Goal: Use online tool/utility: Utilize a website feature to perform a specific function

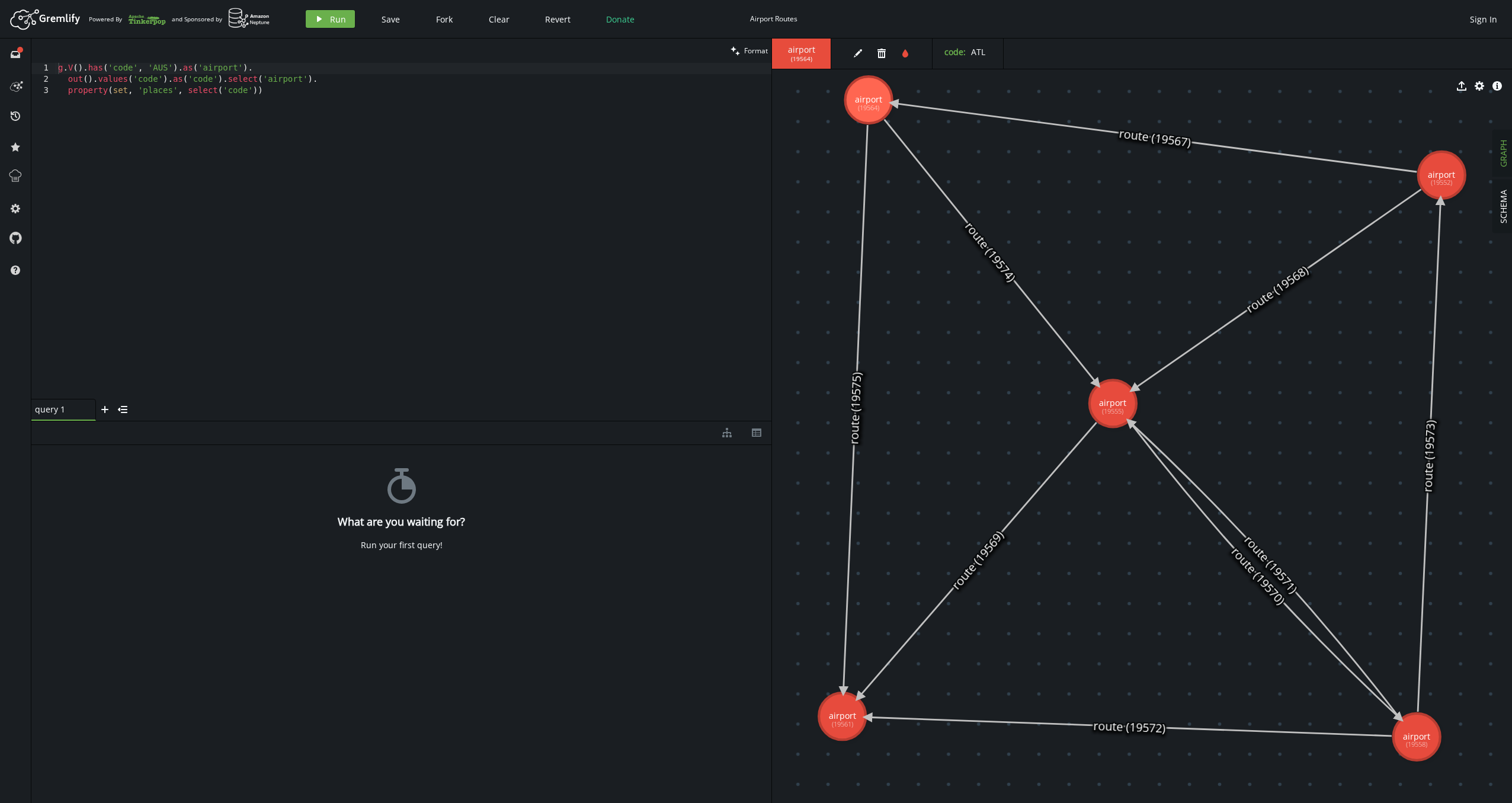
click at [869, 90] on div "export cog info-sign" at bounding box center [1142, 85] width 740 height 29
click at [1092, 123] on icon at bounding box center [1155, 137] width 523 height 69
click at [507, 564] on div "stopwatch What are you waiting for? Run your first query!" at bounding box center [401, 621] width 740 height 353
click at [1153, 577] on body "Artboard Created with Sketch. Powered By and Sponsored by play Run Save Fork Cl…" at bounding box center [756, 401] width 1512 height 803
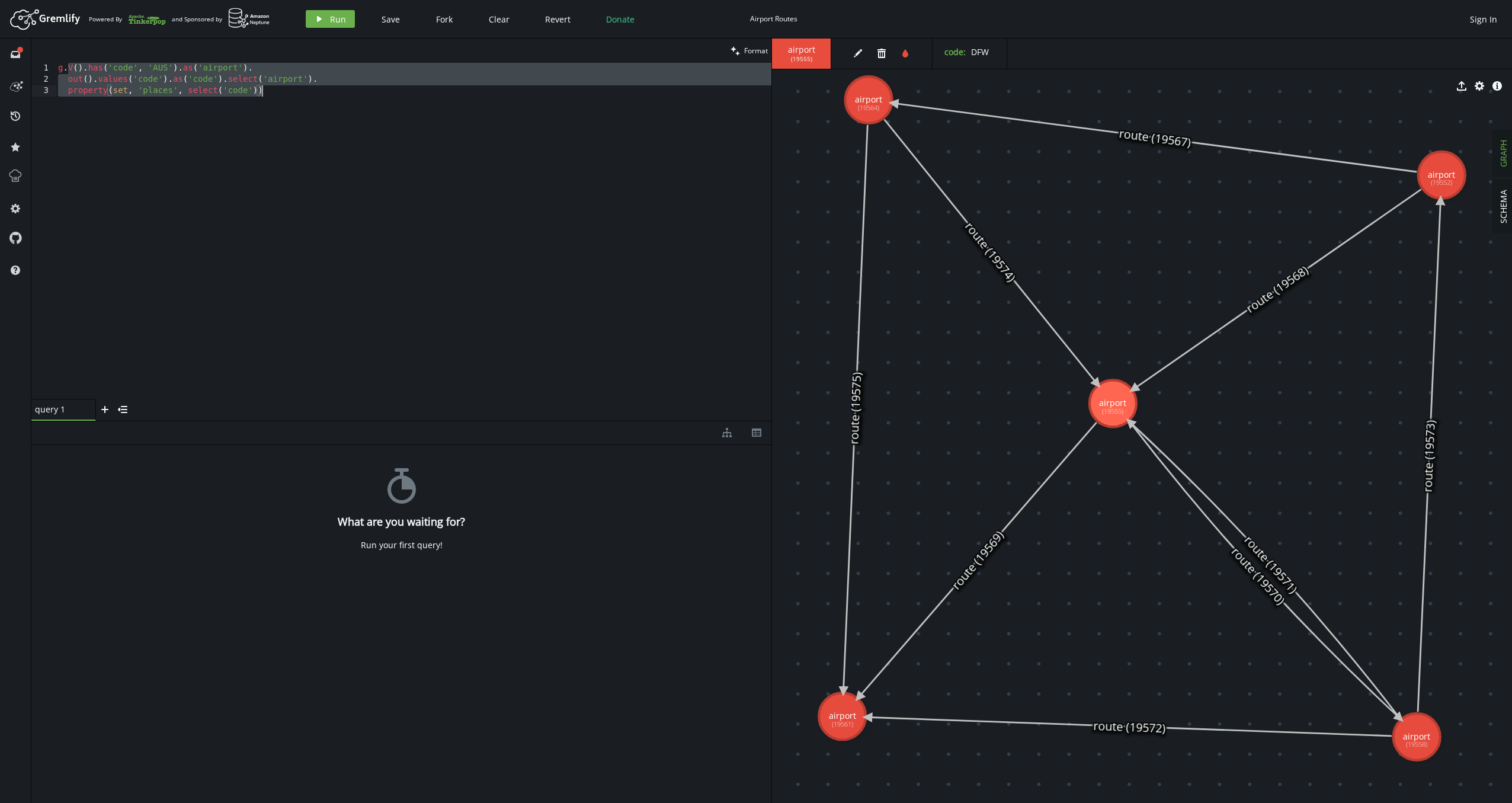
drag, startPoint x: 70, startPoint y: 69, endPoint x: 312, endPoint y: 90, distance: 242.9
click at [312, 90] on div "g . V ( ) . has ( 'code' , 'AUS' ) . as ( 'airport' ) . out ( ) . values ( 'cod…" at bounding box center [414, 242] width 716 height 359
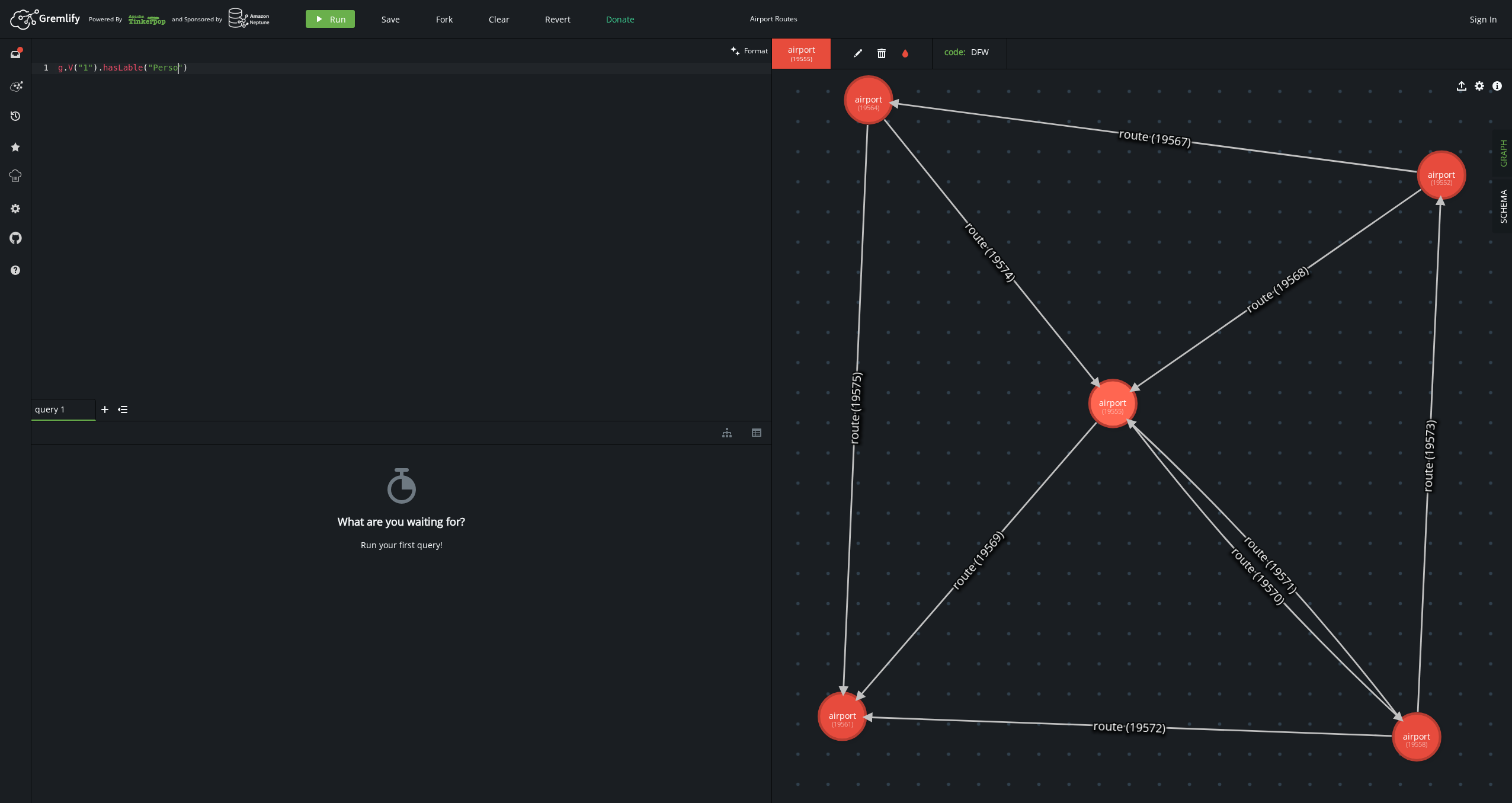
scroll to position [0, 124]
click at [274, 71] on div "g . V ( "1" ) . hasLable ( "Person" )" at bounding box center [414, 242] width 716 height 359
click at [325, 22] on button "play Run" at bounding box center [330, 18] width 49 height 18
click at [139, 68] on div "g . V ( "1" ) . hasLable ( "Person" )" at bounding box center [414, 242] width 716 height 359
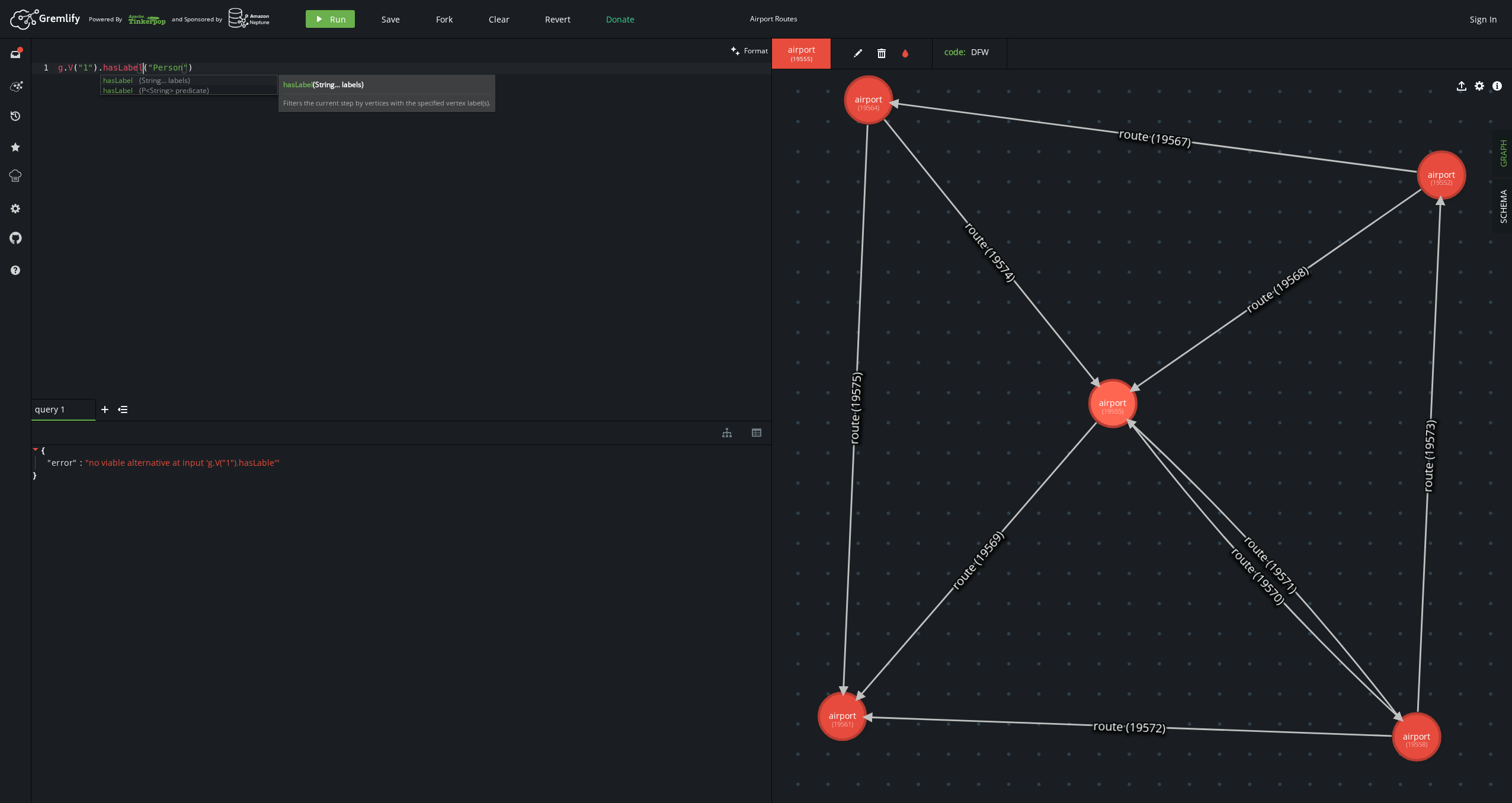
scroll to position [0, 85]
click at [463, 195] on div "g . V ( "1" ) . hasLabel ( "Person" )" at bounding box center [414, 242] width 716 height 359
type textarea "g.V("1").hasLabel("Person")"
click at [342, 28] on button "play Run" at bounding box center [330, 18] width 49 height 18
drag, startPoint x: 224, startPoint y: 78, endPoint x: 35, endPoint y: 76, distance: 189.0
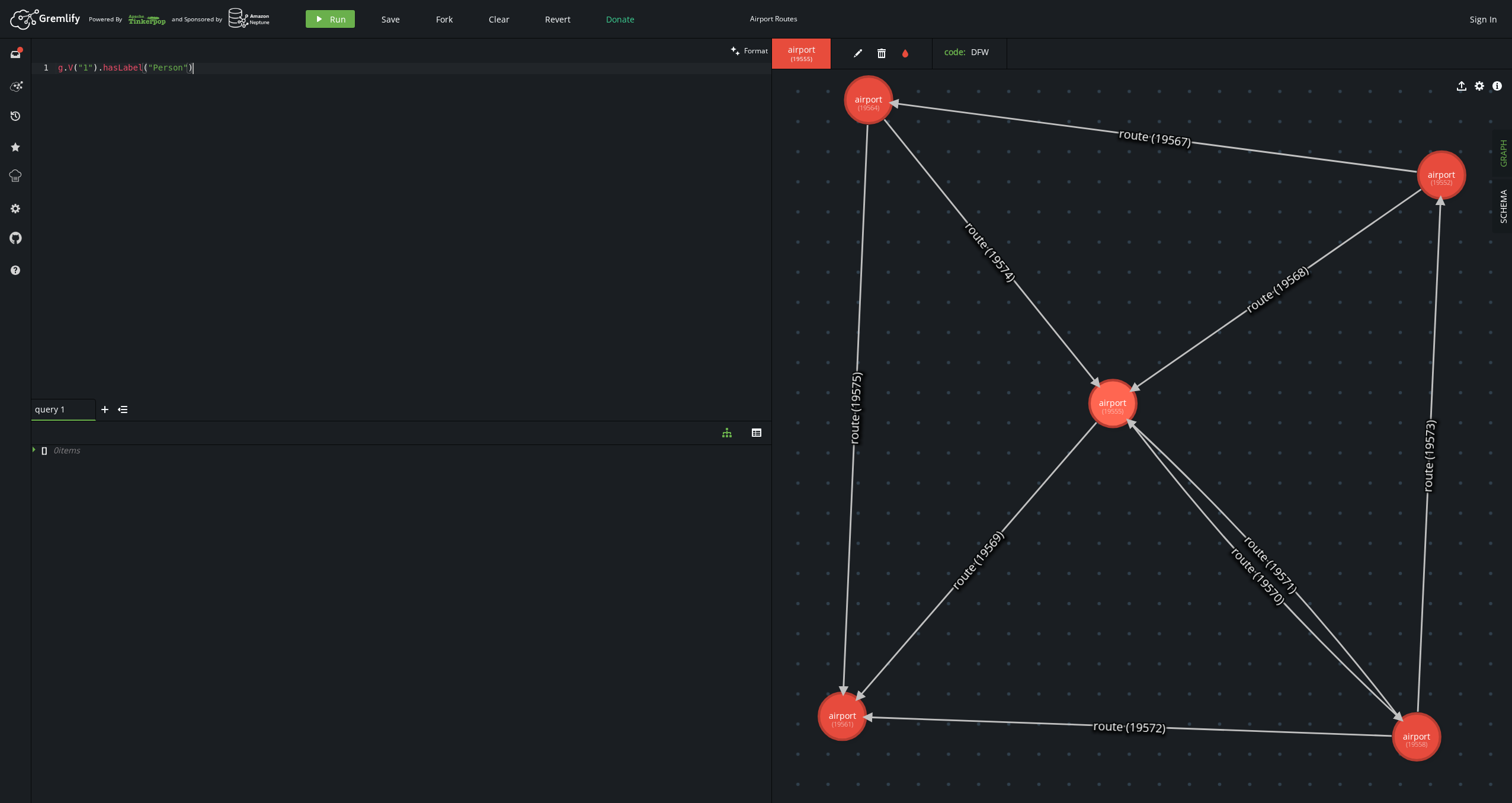
click at [35, 76] on div "g.V("1").hasLabel("Person") 1 g . V ( "1" ) . hasLabel ( "Person" ) XXXXXXXXXXX…" at bounding box center [401, 231] width 740 height 336
drag, startPoint x: 233, startPoint y: 73, endPoint x: 71, endPoint y: 69, distance: 162.0
click at [55, 68] on div "g.V("1").hasLabel("Person") 1 g . V ( "1" ) . hasLabel ( "Person" ) XXXXXXXXXXX…" at bounding box center [401, 231] width 740 height 336
click at [498, 21] on span "Clear" at bounding box center [500, 19] width 21 height 11
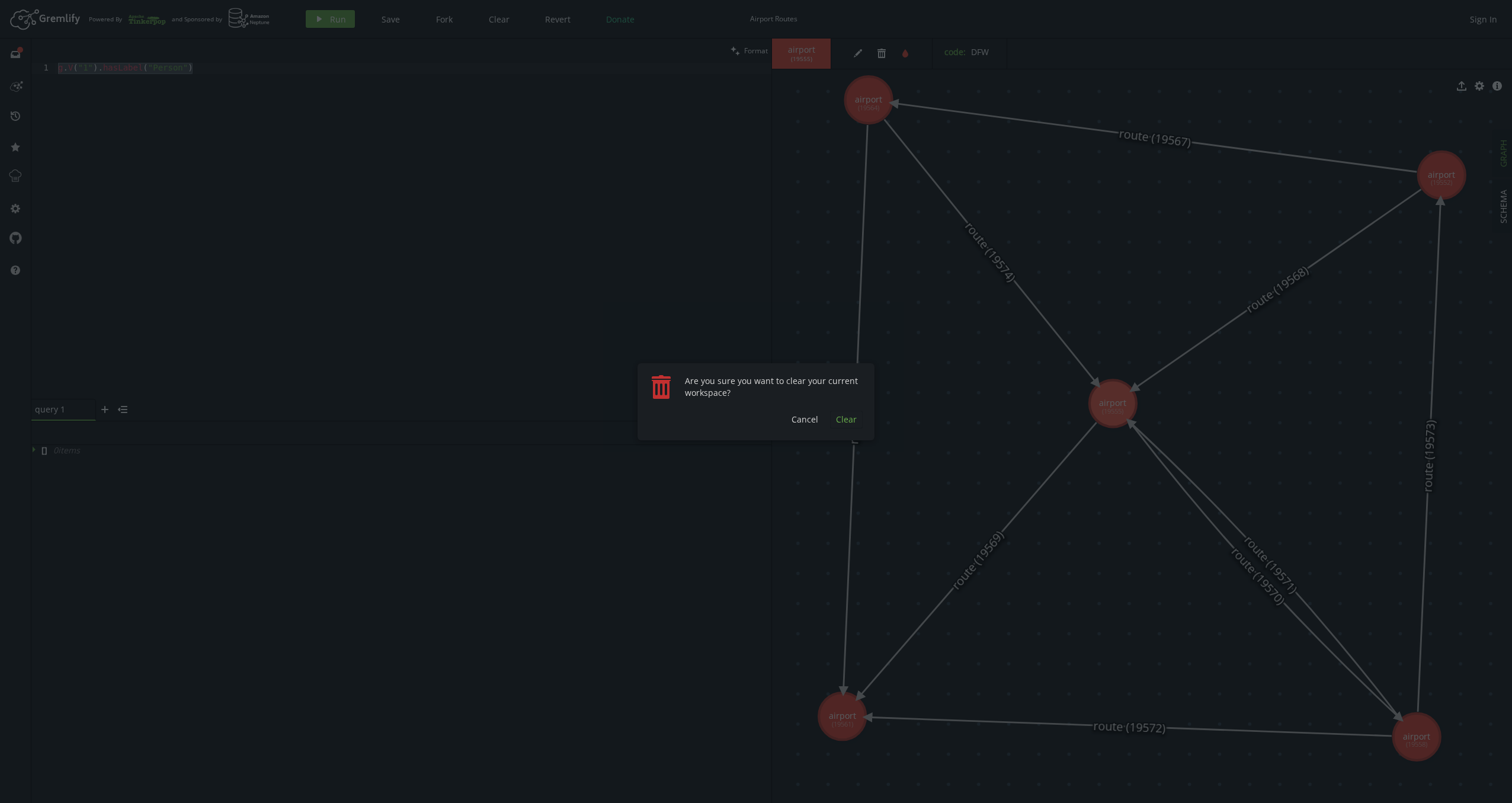
click at [850, 421] on span "Clear" at bounding box center [846, 419] width 21 height 11
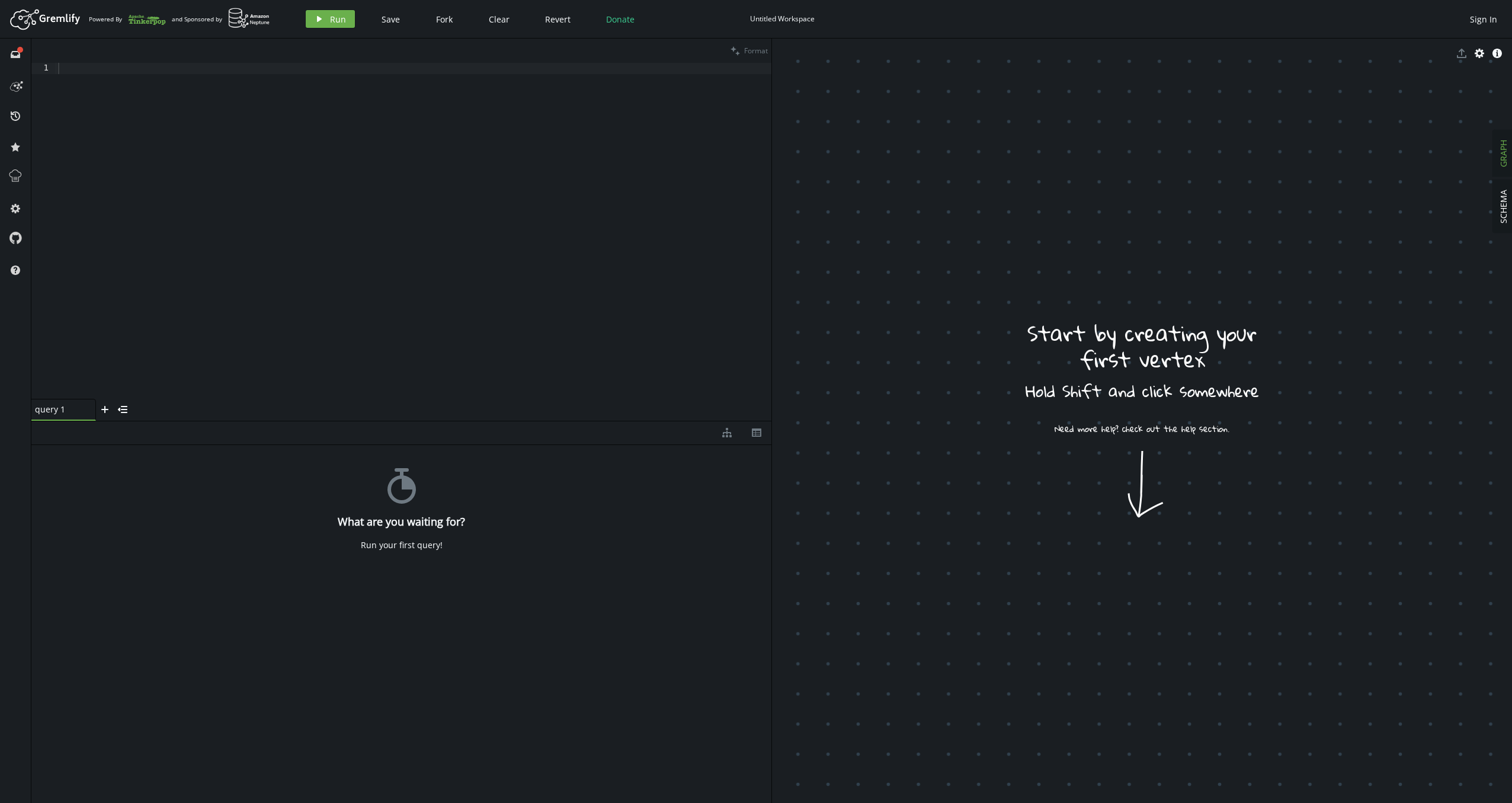
click at [151, 128] on div at bounding box center [414, 242] width 716 height 359
click at [158, 77] on div at bounding box center [414, 242] width 716 height 359
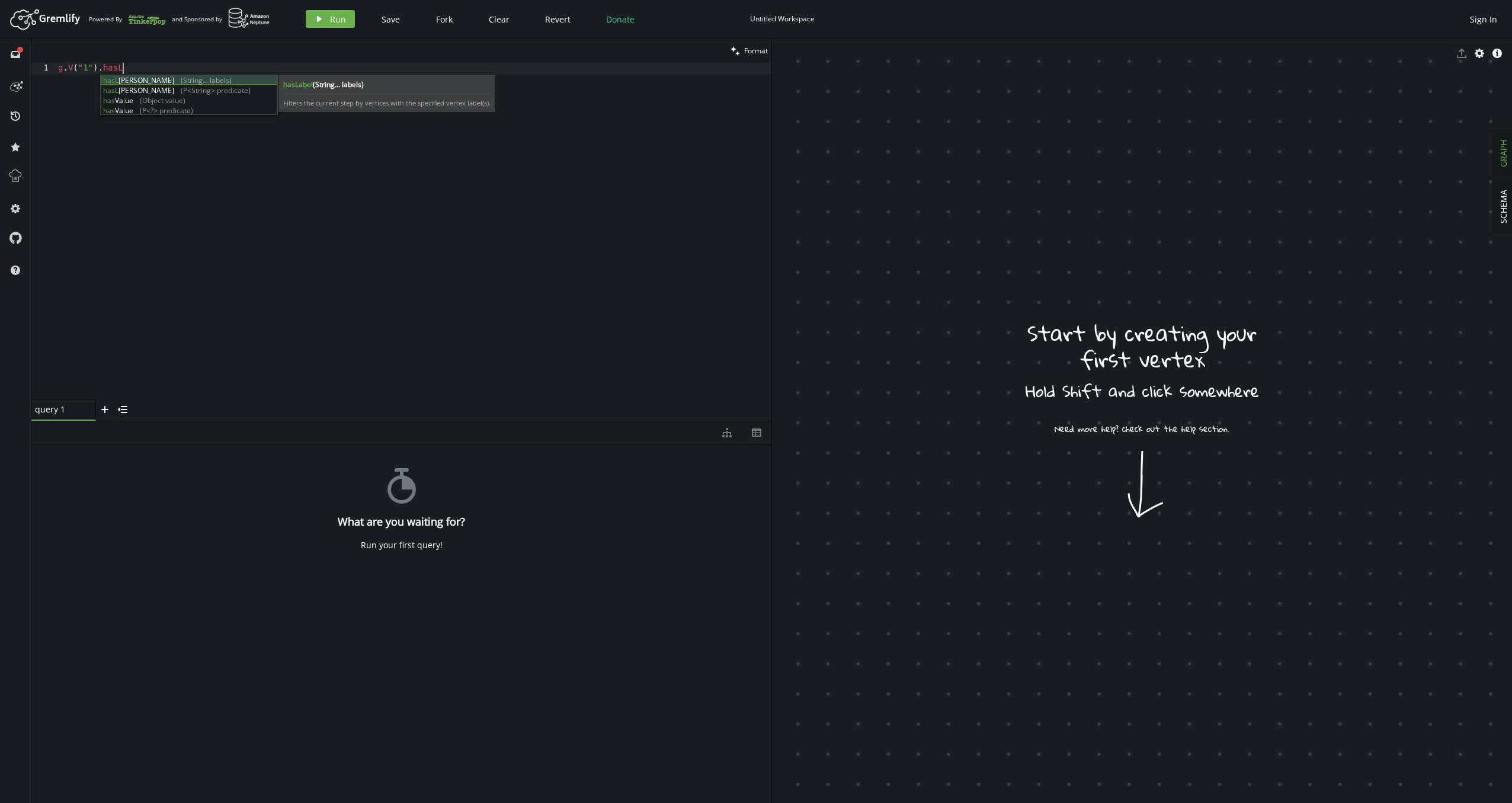
click at [148, 83] on div "[PERSON_NAME] (String... labels) [PERSON_NAME] (P<String> predicate) has Va l u…" at bounding box center [189, 106] width 176 height 60
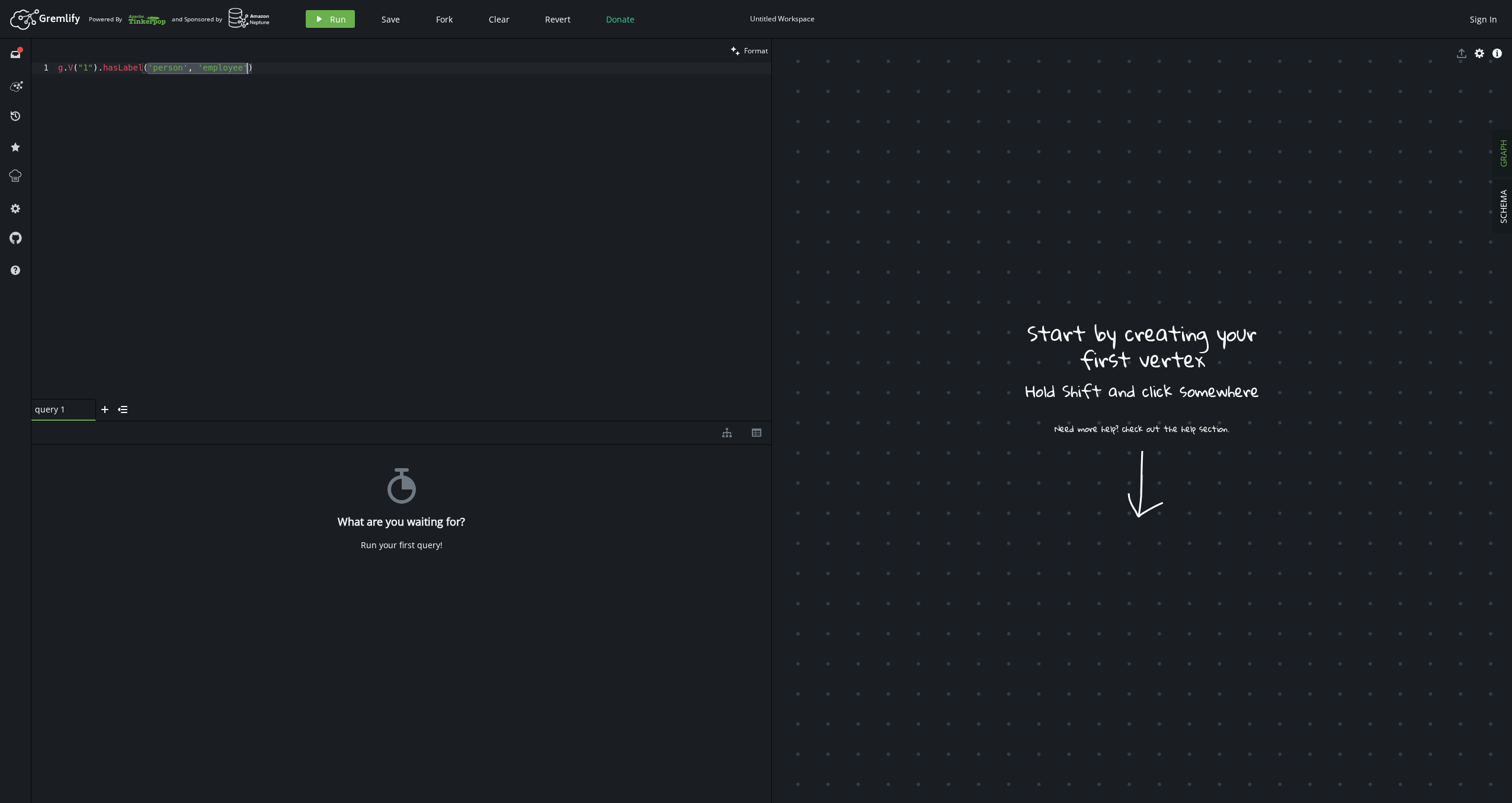
drag, startPoint x: 149, startPoint y: 68, endPoint x: 245, endPoint y: 69, distance: 96.0
click at [245, 69] on div "g . V ( "1" ) . hasLabel ( 'person' , 'employee' )" at bounding box center [414, 242] width 716 height 359
click at [261, 76] on div "g . V ( "1" ) . hasLabel ( "Person" )" at bounding box center [414, 242] width 716 height 359
type textarea "g.V("1").hasLabel("Person")"
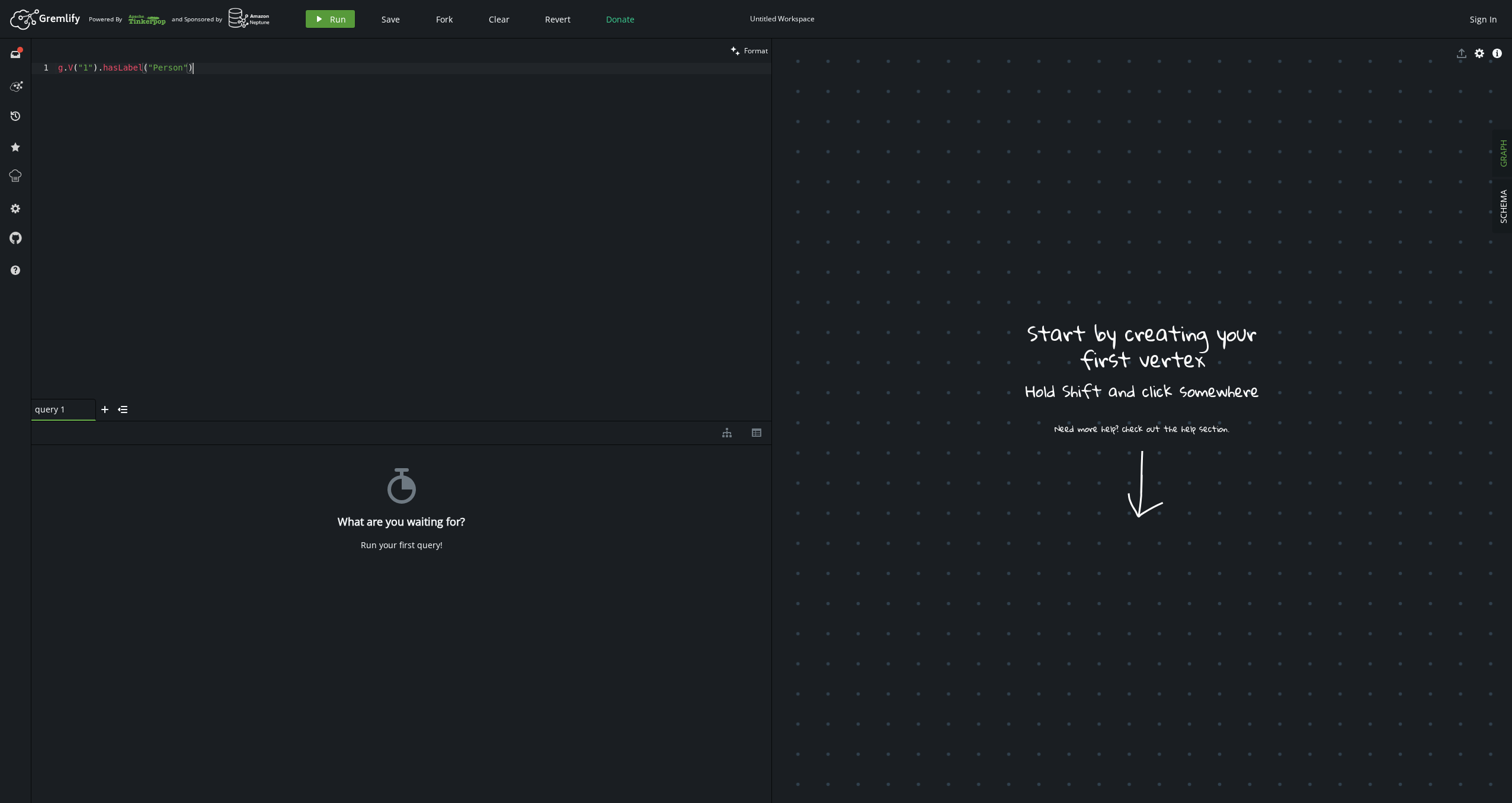
click at [323, 22] on button "play Run" at bounding box center [330, 18] width 49 height 18
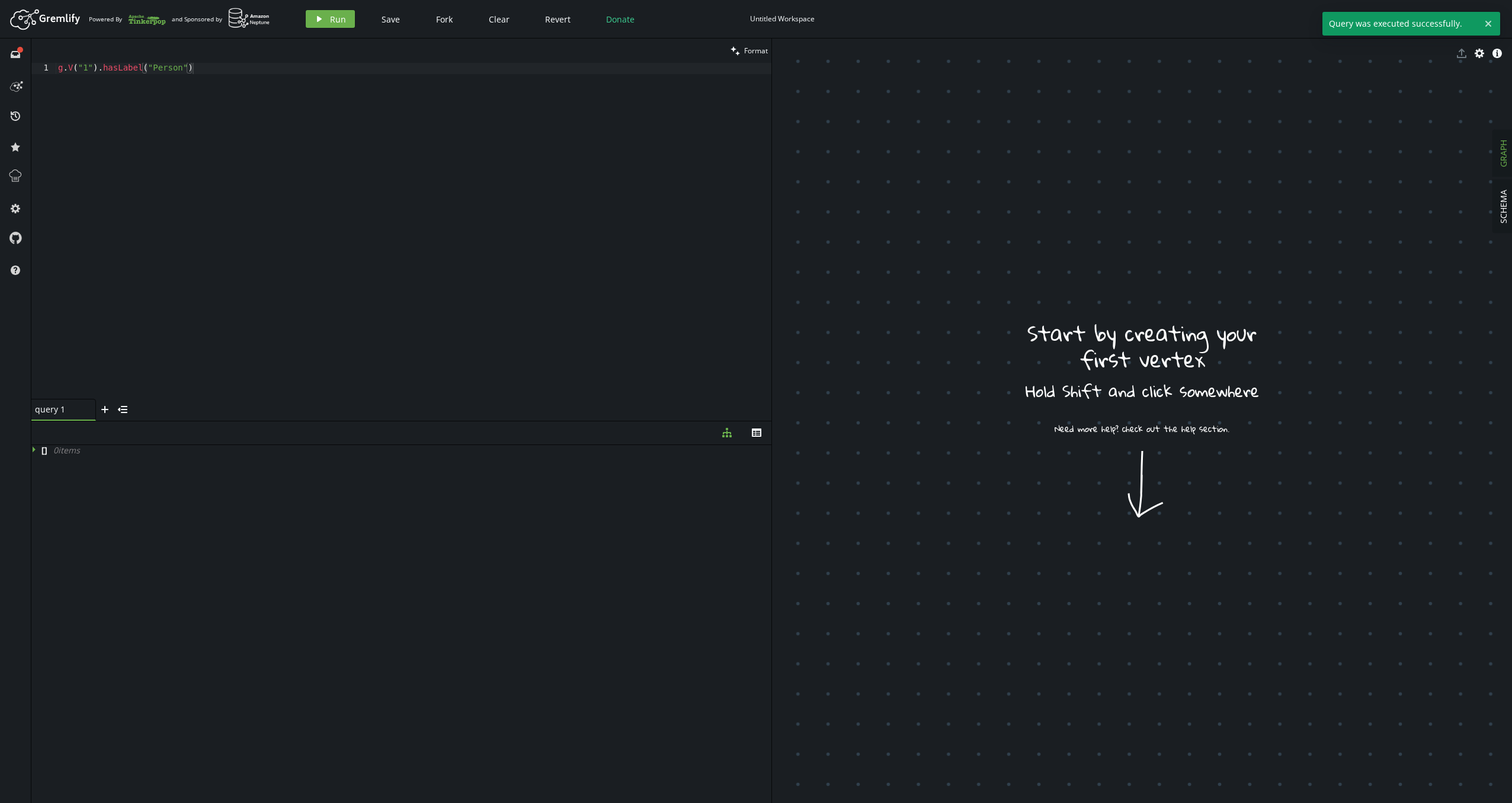
drag, startPoint x: 1149, startPoint y: 532, endPoint x: 1145, endPoint y: 538, distance: 7.2
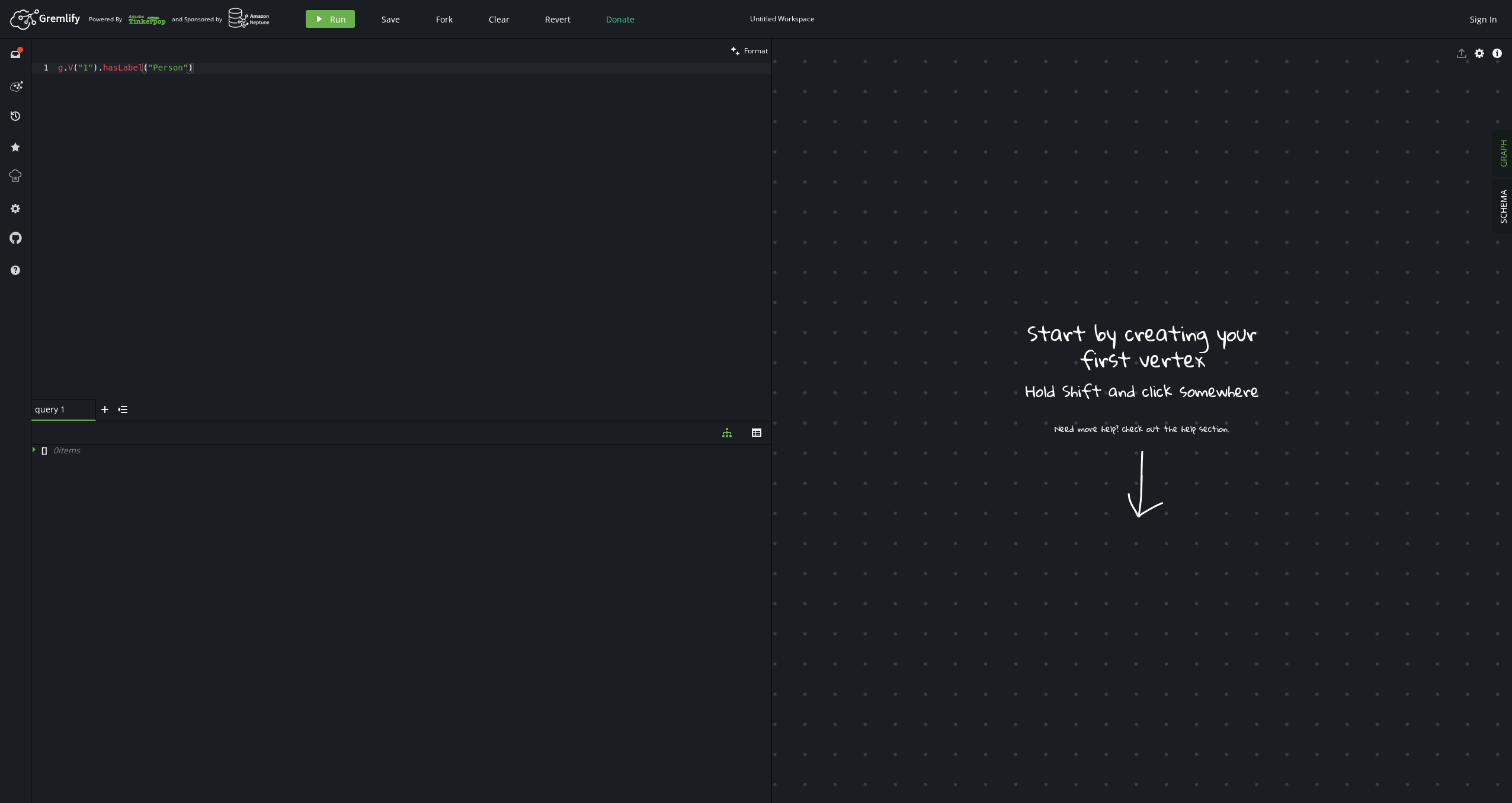
drag, startPoint x: 1144, startPoint y: 541, endPoint x: 1121, endPoint y: 585, distance: 49.6
drag, startPoint x: 1092, startPoint y: 480, endPoint x: 1138, endPoint y: 467, distance: 47.8
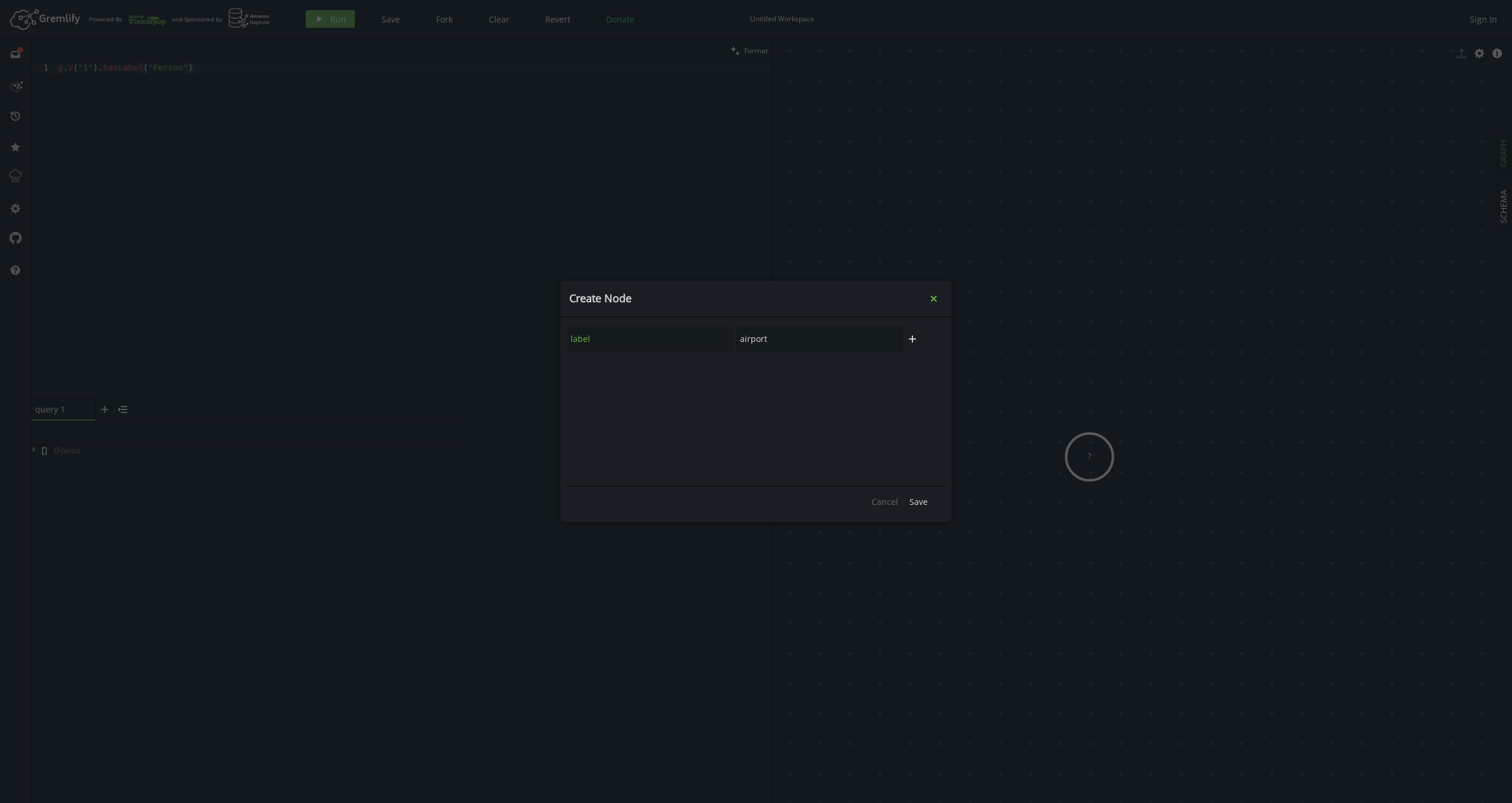
click at [933, 299] on icon "Close" at bounding box center [934, 298] width 6 height 6
